Goal: Task Accomplishment & Management: Manage account settings

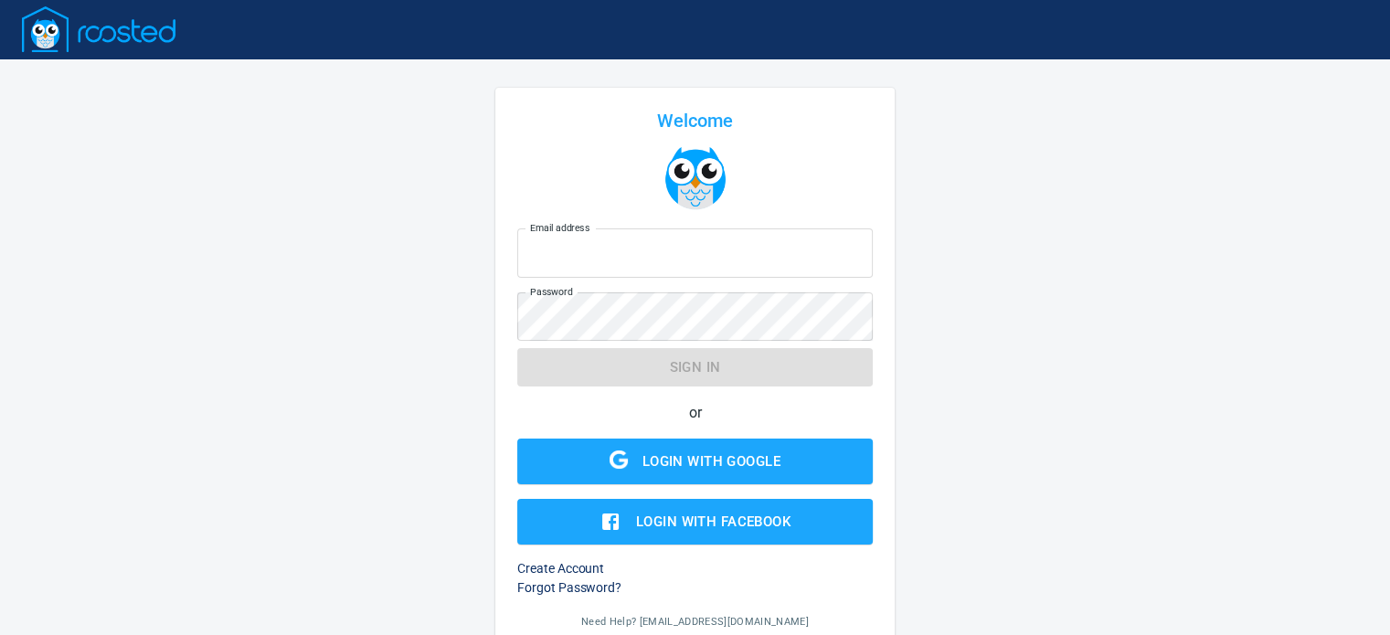
type input "[EMAIL_ADDRESS][DOMAIN_NAME]"
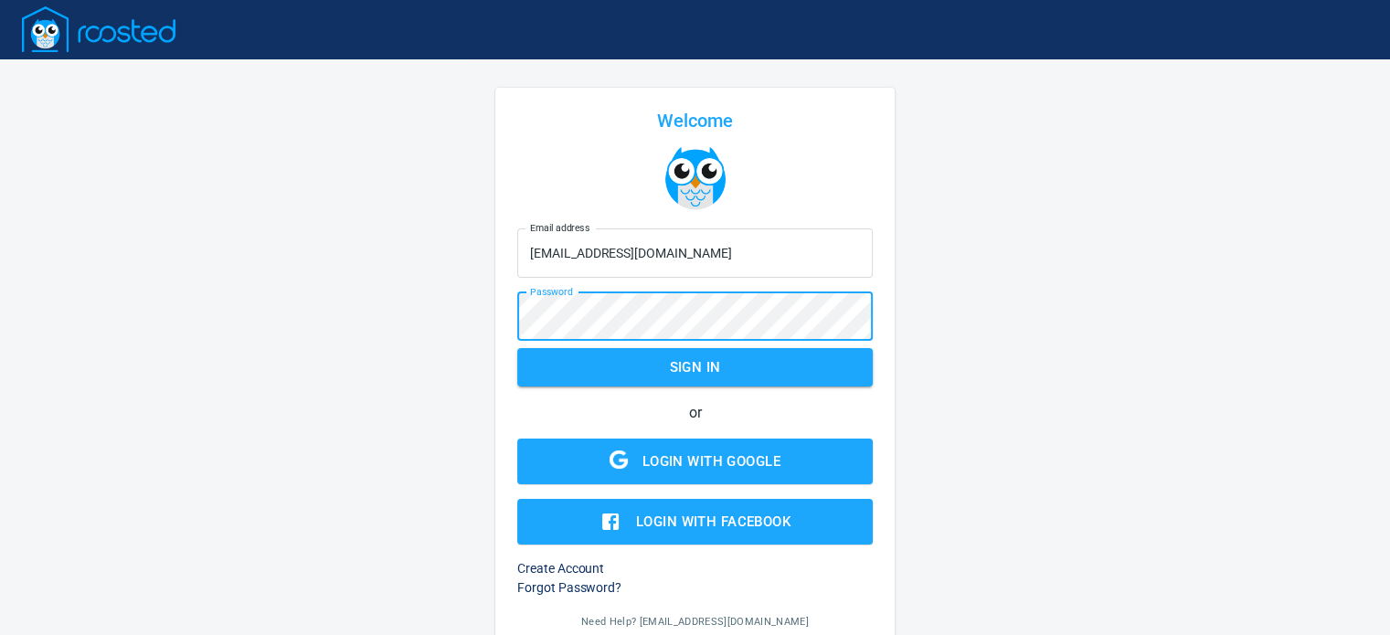
click at [589, 361] on span "Sign in" at bounding box center [694, 368] width 315 height 24
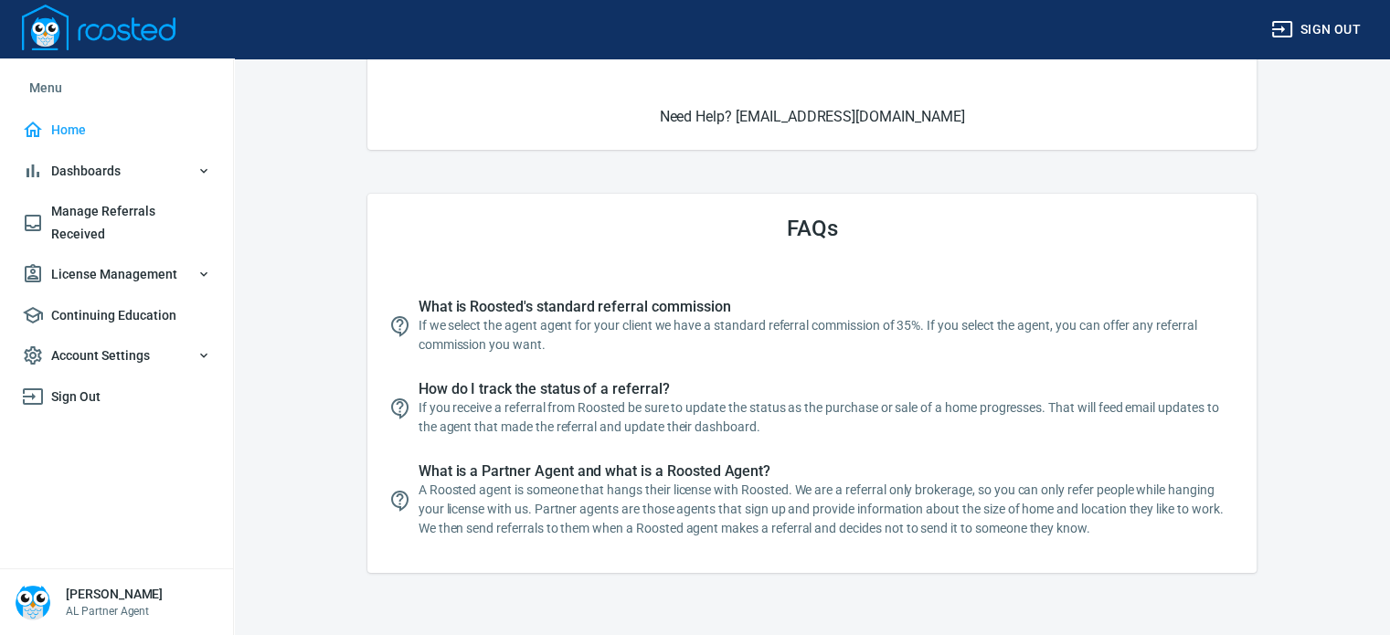
scroll to position [419, 0]
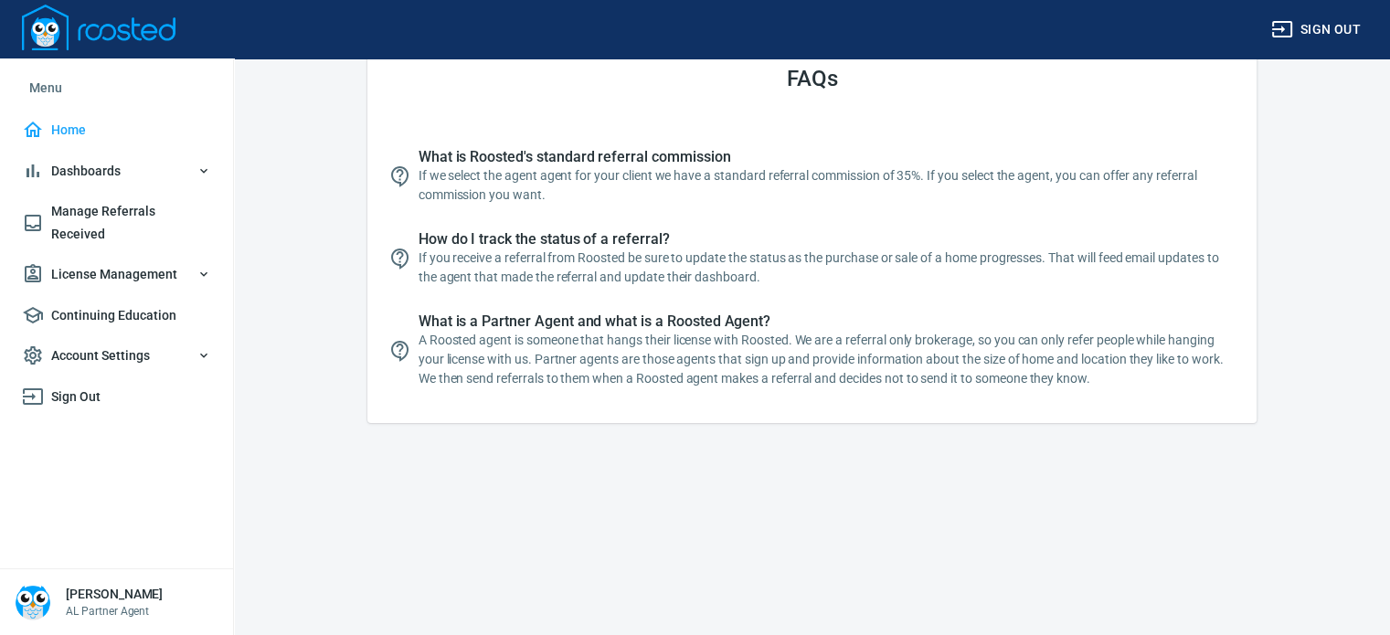
click at [206, 272] on icon "button" at bounding box center [203, 274] width 7 height 5
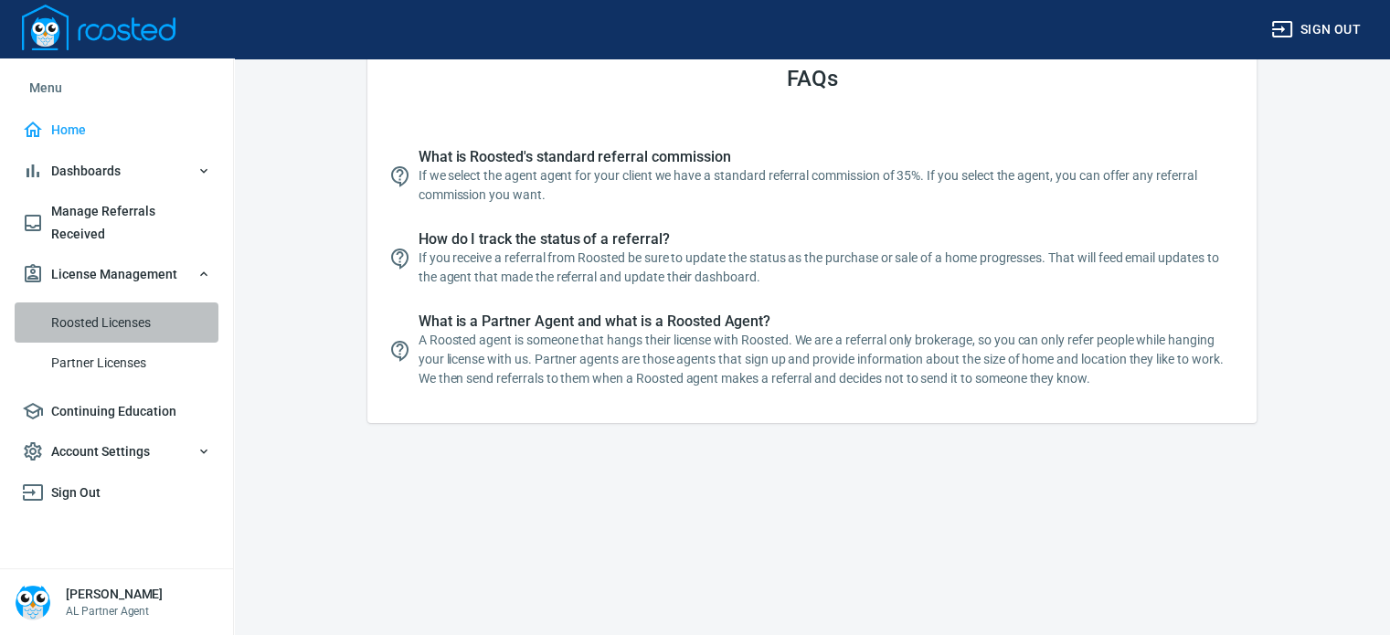
click at [132, 312] on span "Roosted Licenses" at bounding box center [131, 323] width 160 height 23
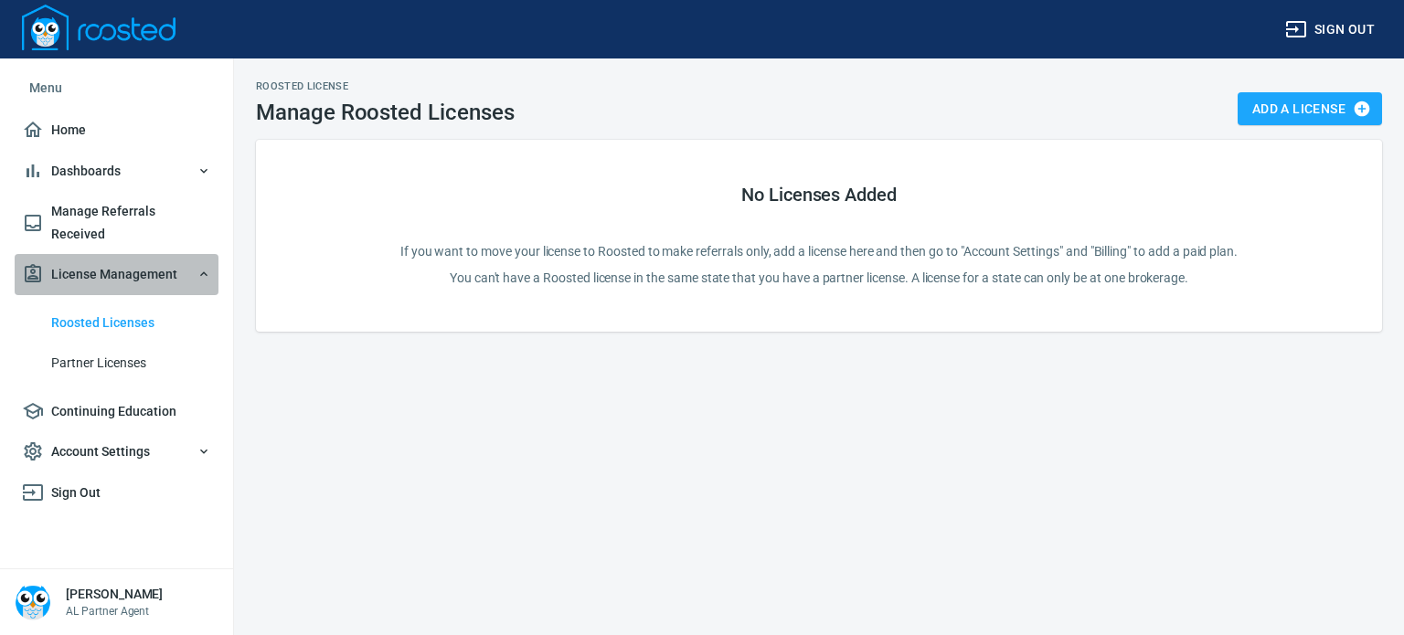
click at [180, 263] on span "License Management" at bounding box center [116, 274] width 189 height 23
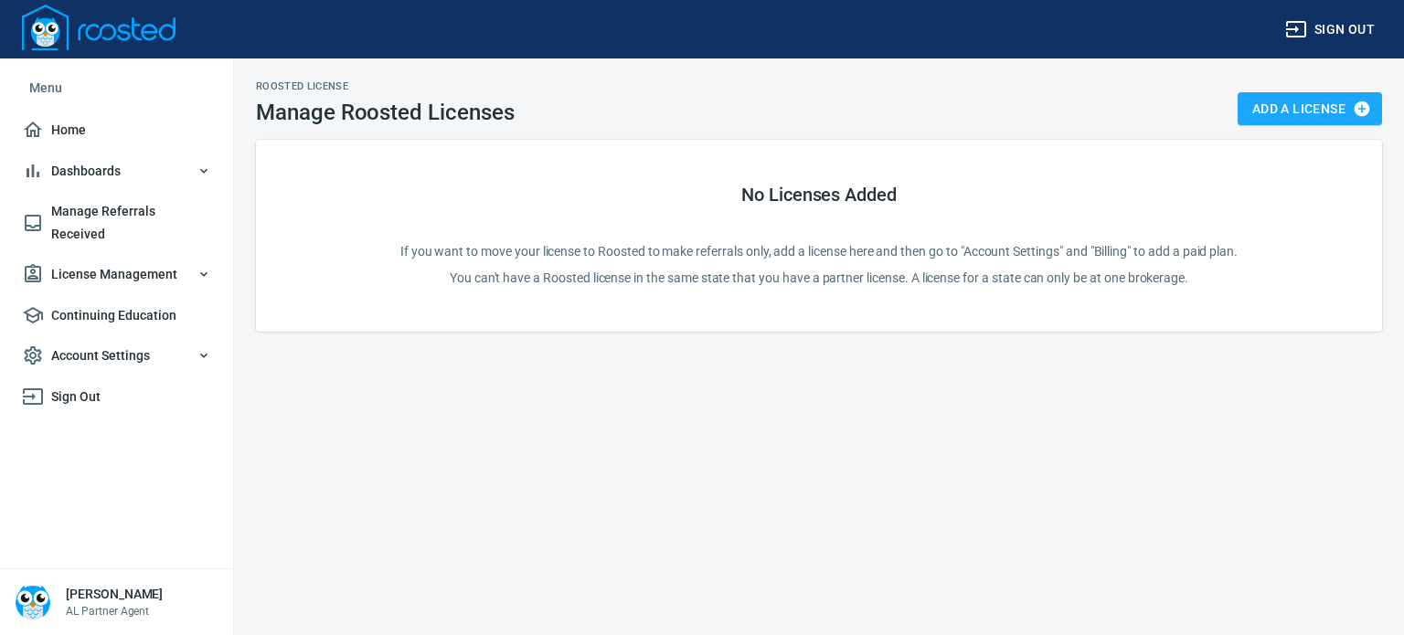
click at [188, 161] on span "Dashboards" at bounding box center [116, 171] width 189 height 23
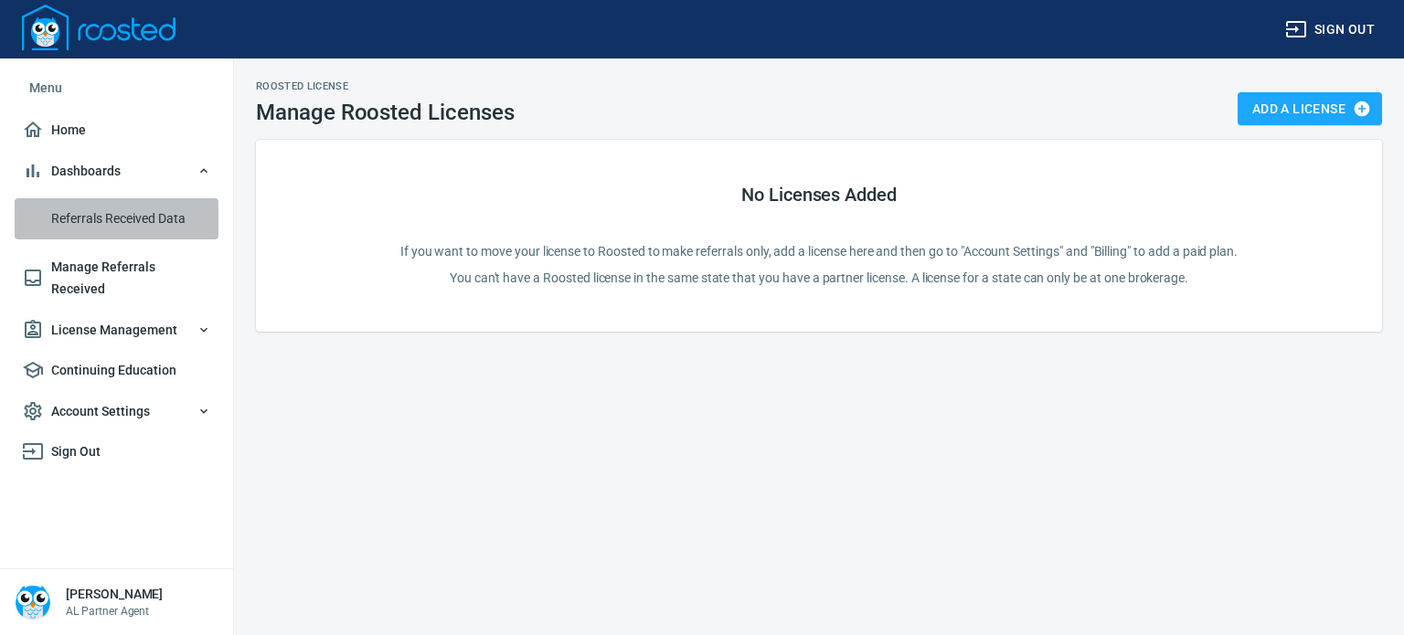
click at [156, 218] on span "Referrals Received Data" at bounding box center [131, 218] width 160 height 23
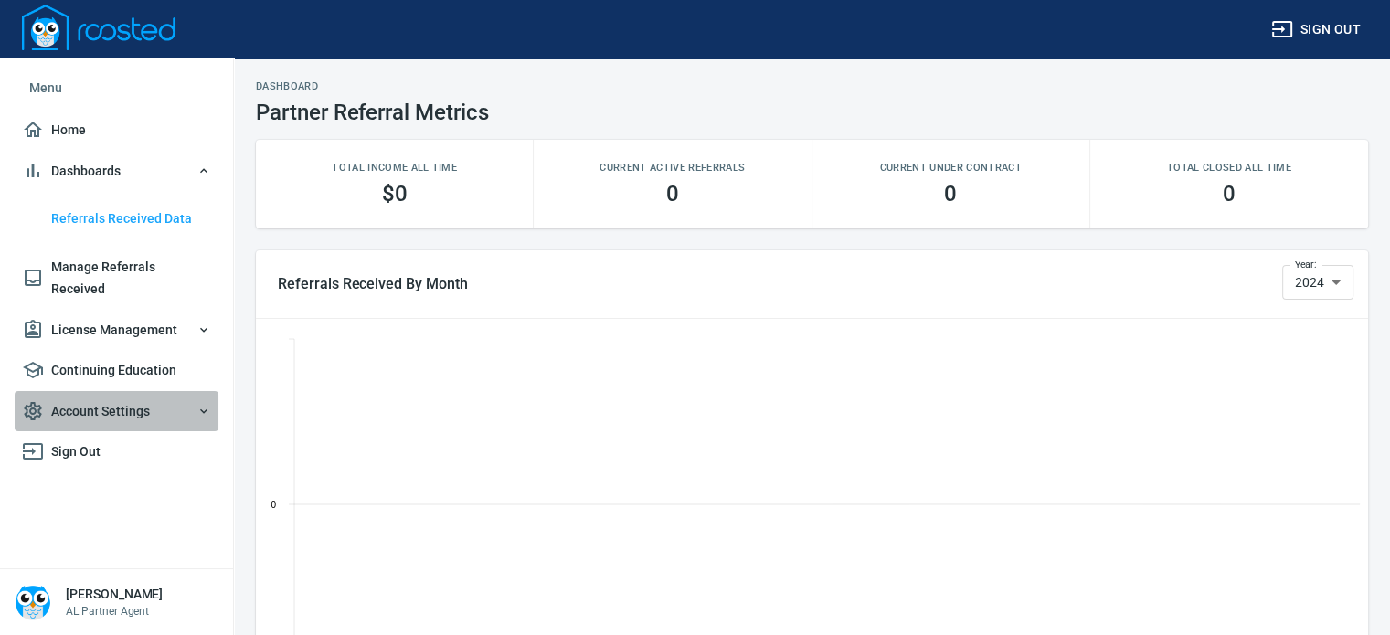
click at [146, 400] on span "Account Settings" at bounding box center [116, 411] width 189 height 23
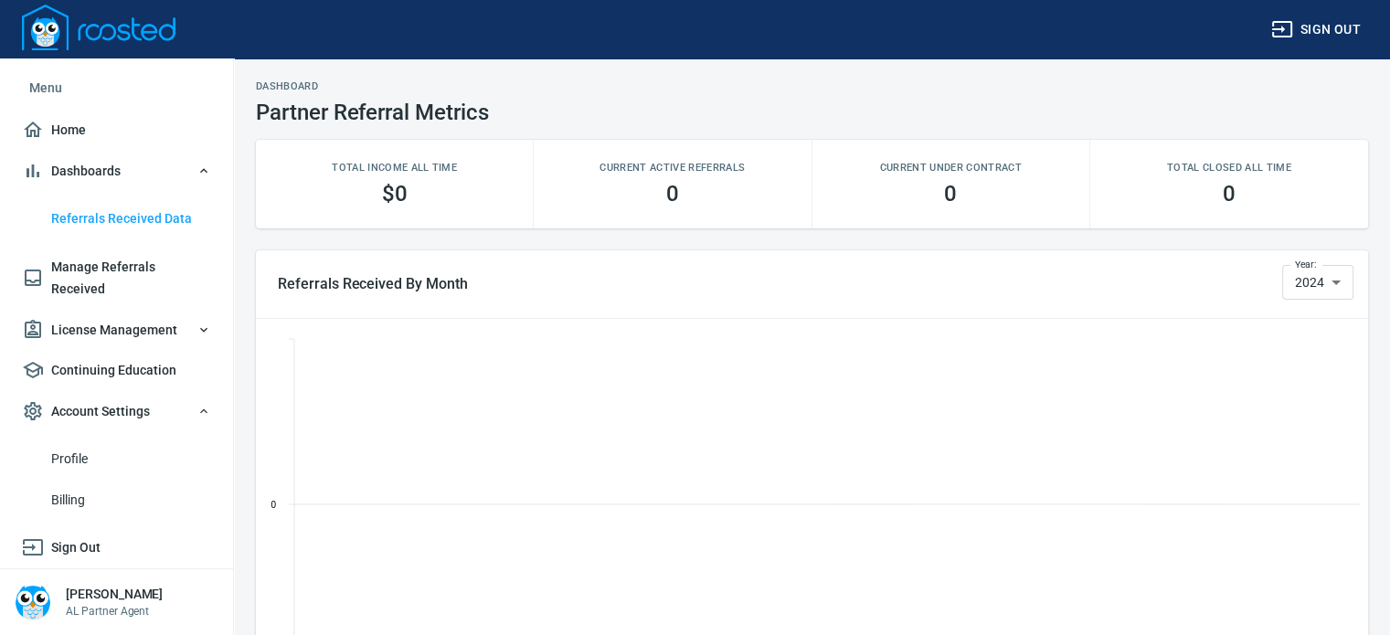
click at [78, 448] on span "Profile" at bounding box center [131, 459] width 160 height 23
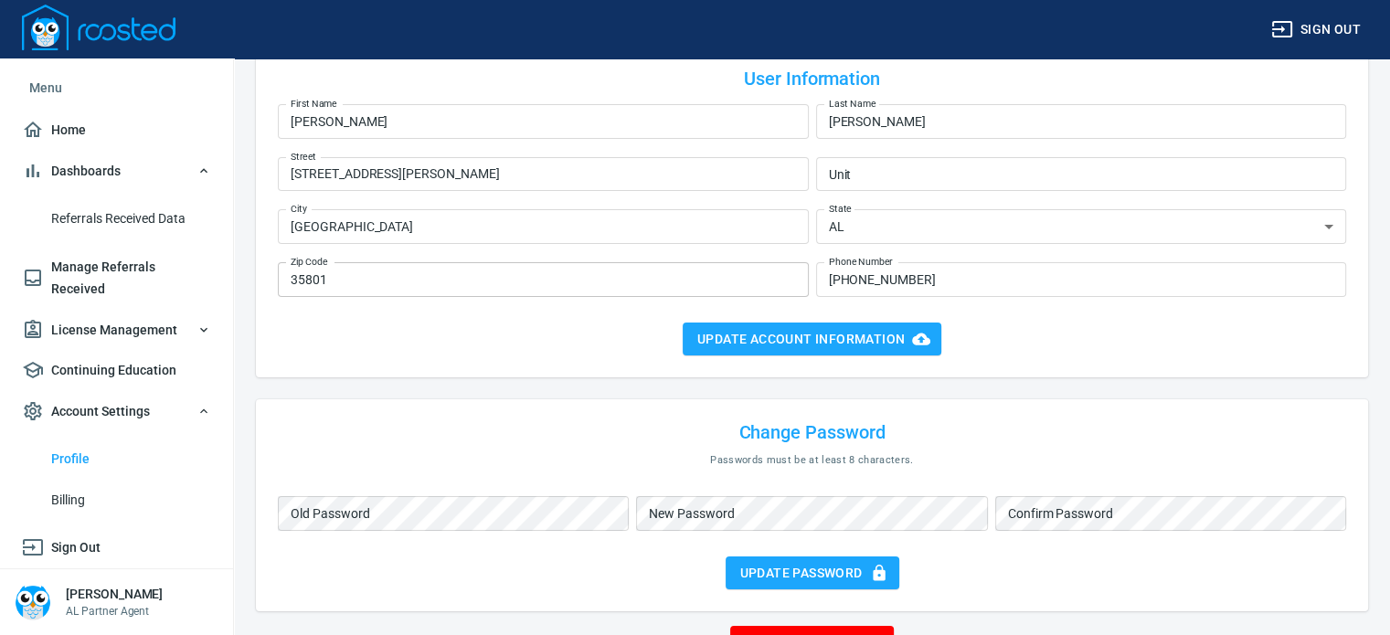
scroll to position [162, 0]
